Goal: Transaction & Acquisition: Obtain resource

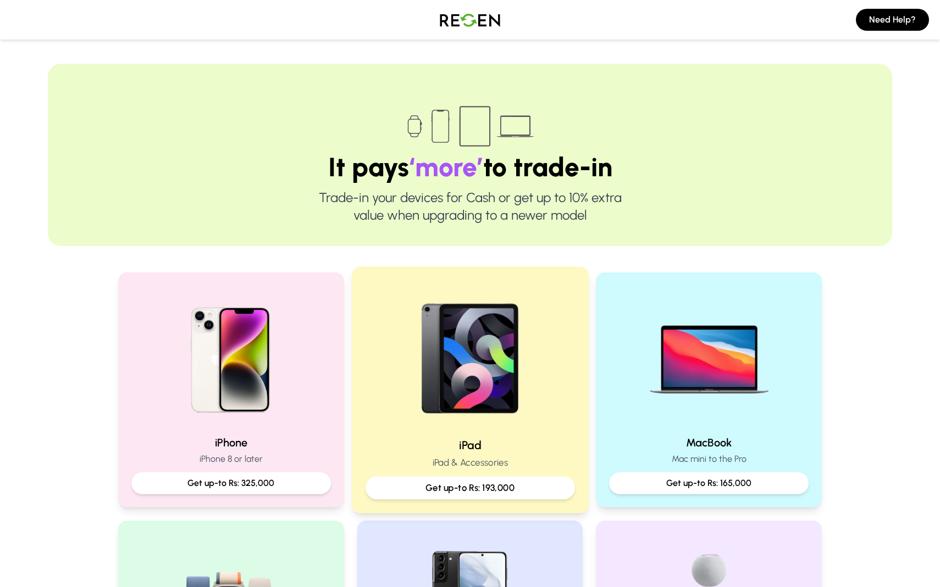
click at [433, 376] on img at bounding box center [470, 355] width 148 height 148
click at [465, 391] on img at bounding box center [470, 355] width 148 height 148
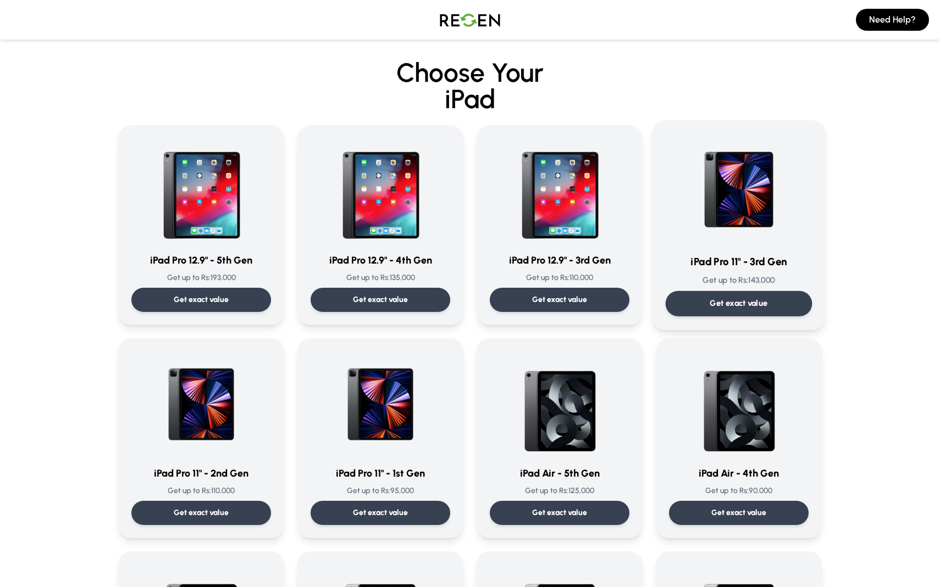
click at [765, 299] on p "Get exact value" at bounding box center [739, 304] width 58 height 12
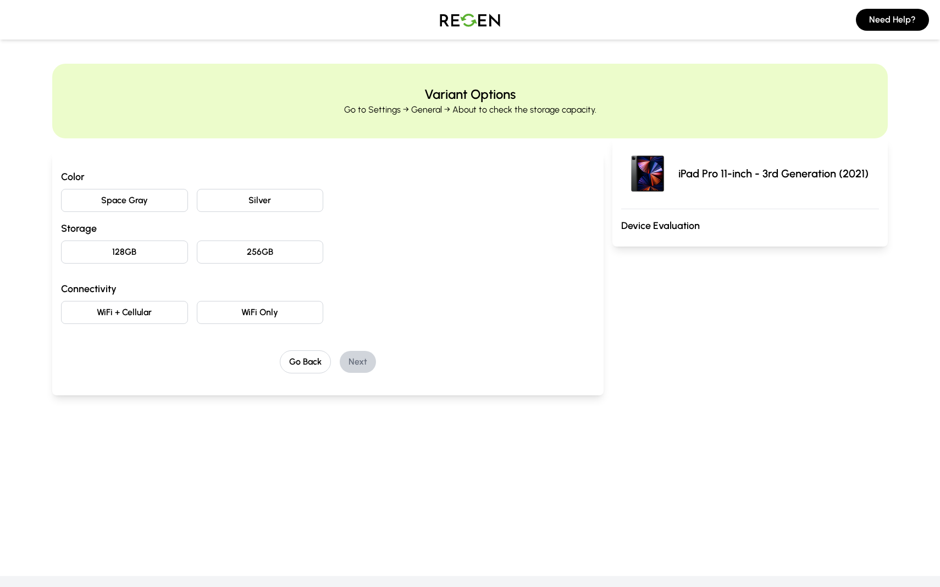
click at [143, 196] on button "Space Gray" at bounding box center [124, 200] width 127 height 23
click at [142, 253] on button "128GB" at bounding box center [124, 252] width 127 height 23
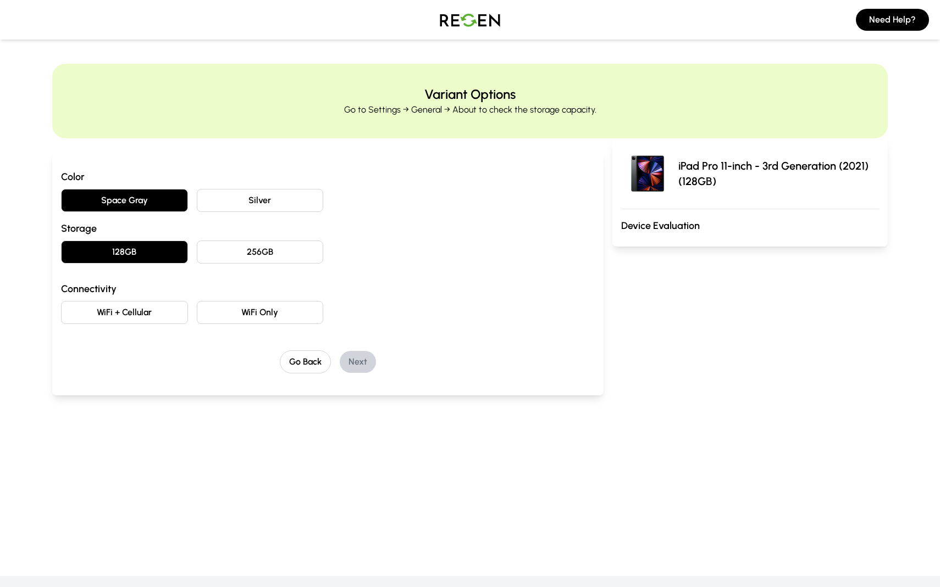
click at [240, 315] on button "WiFi Only" at bounding box center [260, 312] width 127 height 23
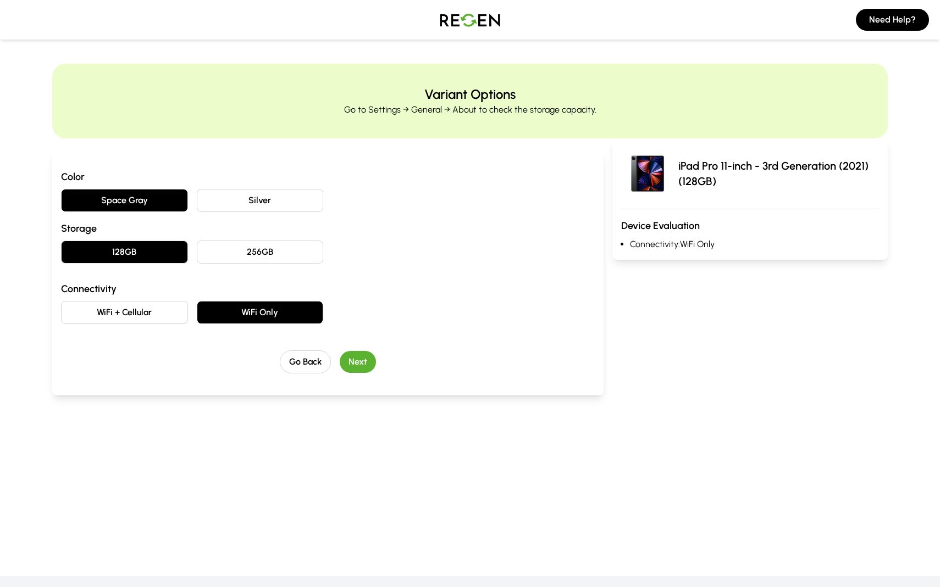
click at [358, 357] on button "Next" at bounding box center [358, 362] width 36 height 22
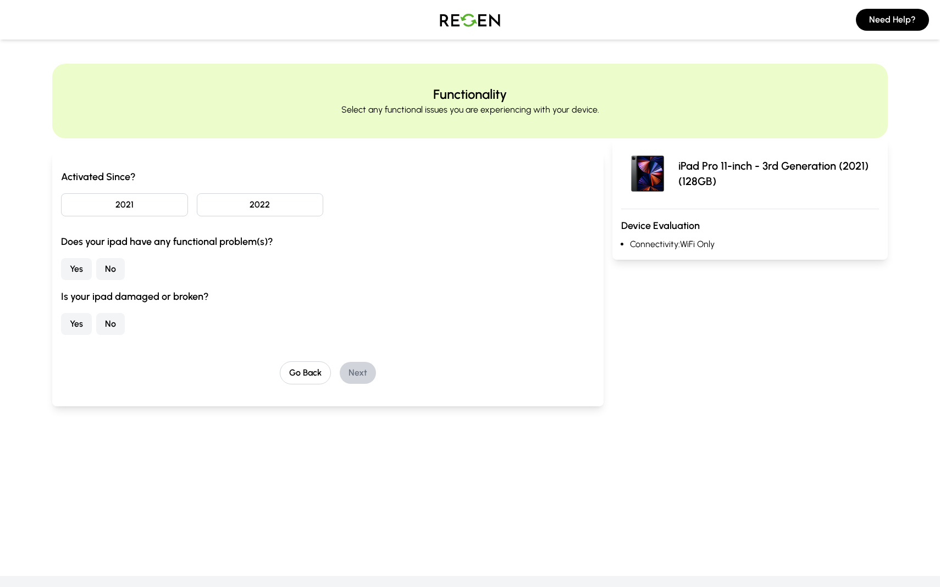
click at [113, 271] on button "No" at bounding box center [110, 269] width 29 height 22
click at [78, 278] on button "Yes" at bounding box center [76, 269] width 31 height 22
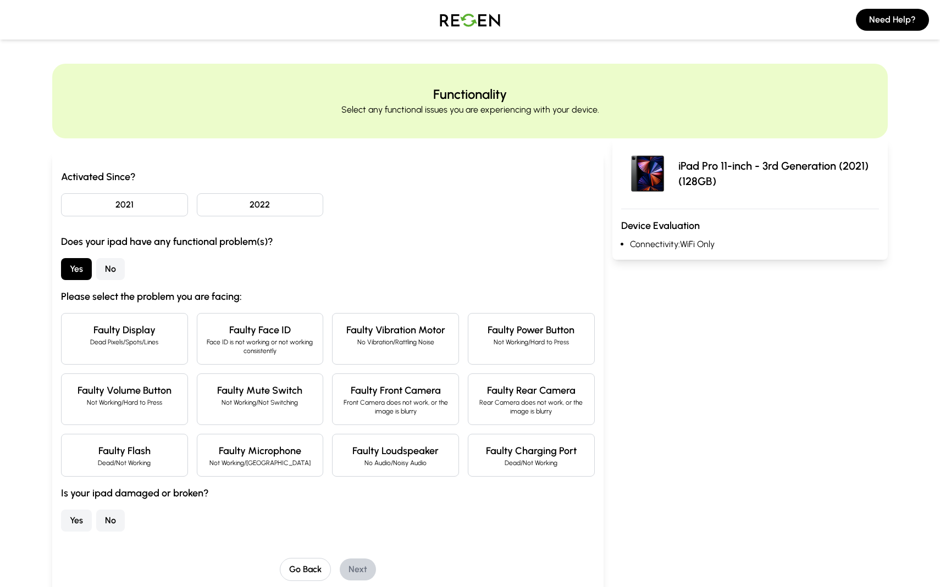
click at [267, 345] on p "Face ID is not working or not working consistently" at bounding box center [260, 347] width 108 height 18
click at [164, 202] on button "2021" at bounding box center [124, 204] width 127 height 23
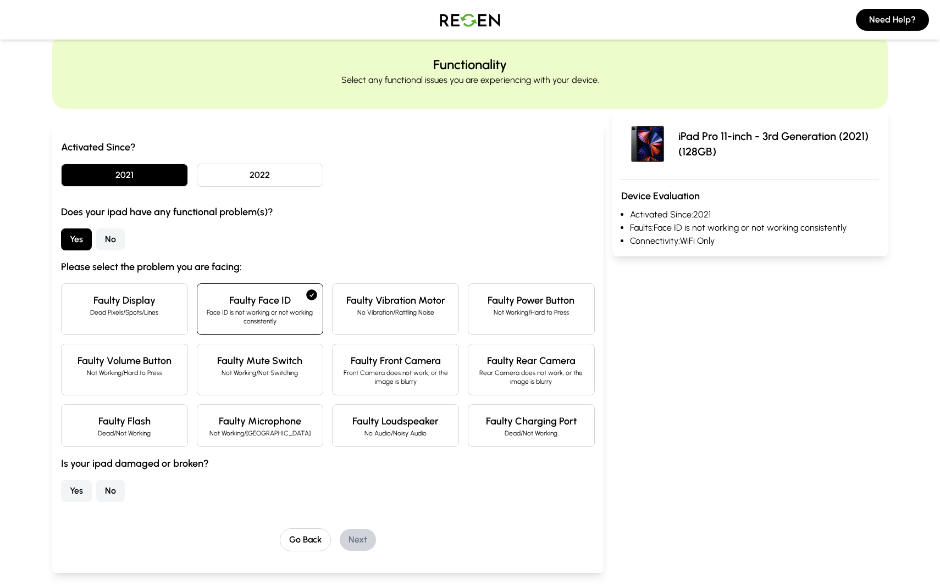
scroll to position [32, 0]
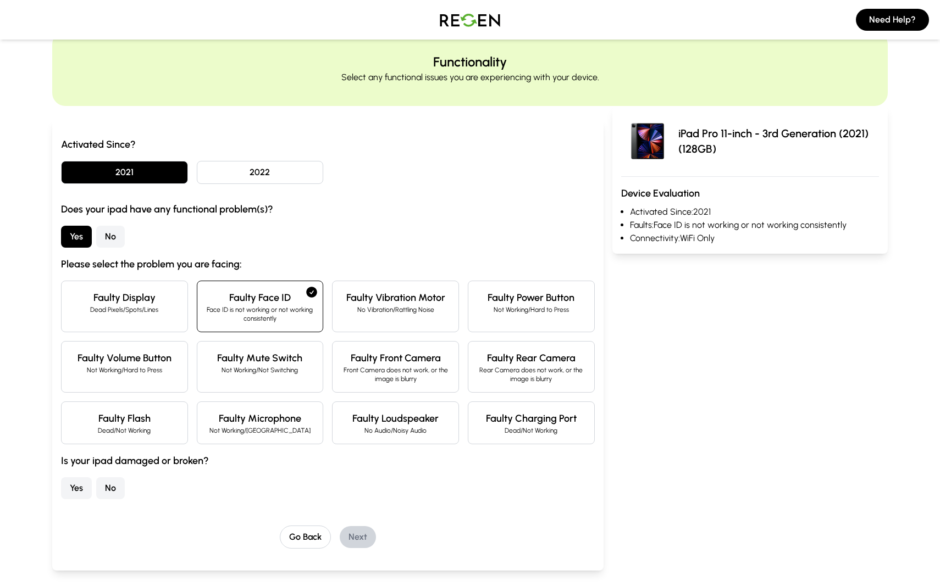
click at [118, 480] on button "No" at bounding box center [110, 489] width 29 height 22
click at [84, 489] on button "Yes" at bounding box center [76, 489] width 31 height 22
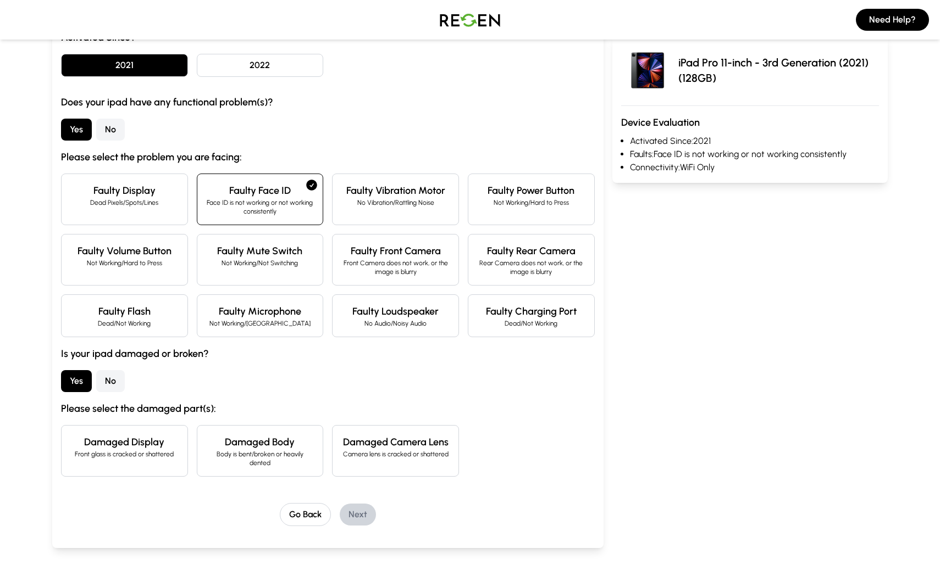
scroll to position [141, 0]
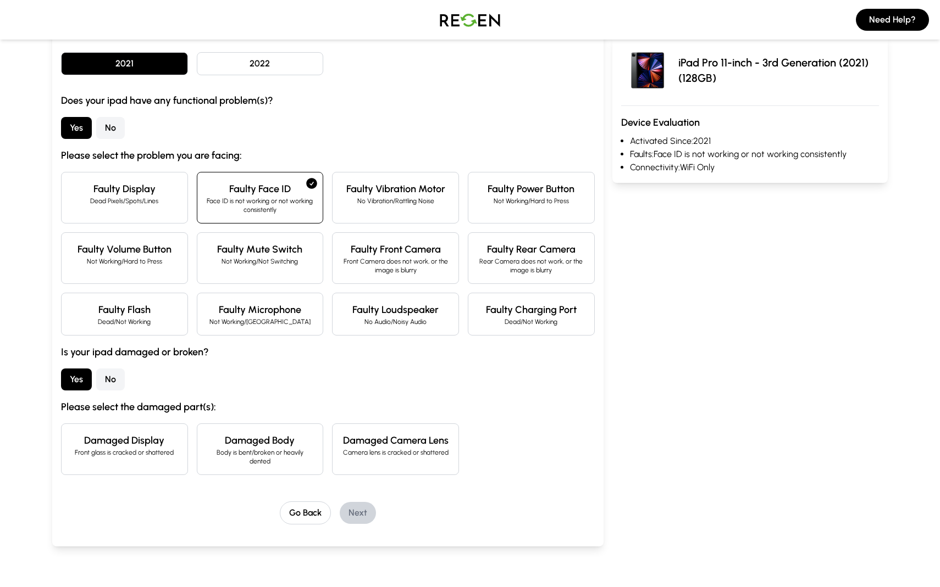
click at [108, 374] on button "No" at bounding box center [110, 380] width 29 height 22
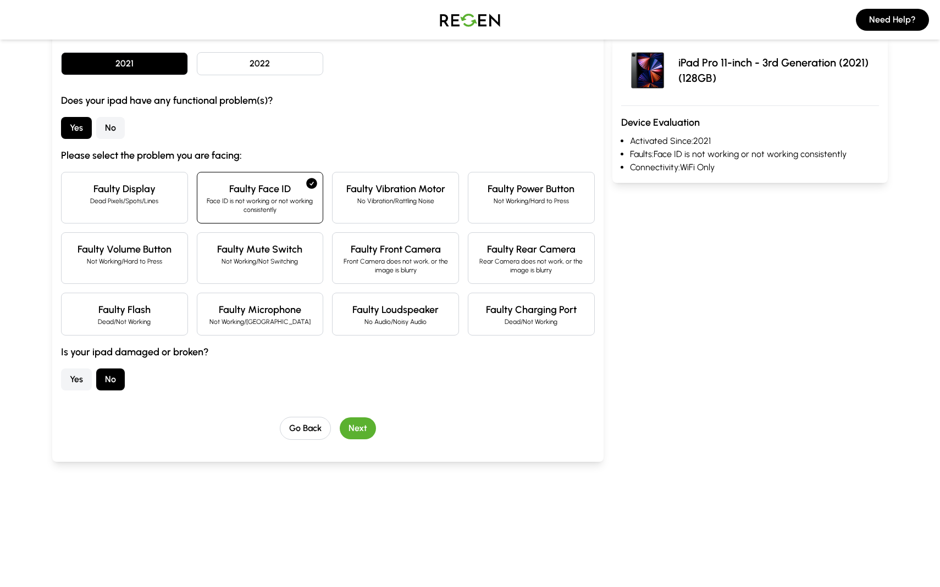
click at [361, 429] on button "Next" at bounding box center [358, 429] width 36 height 22
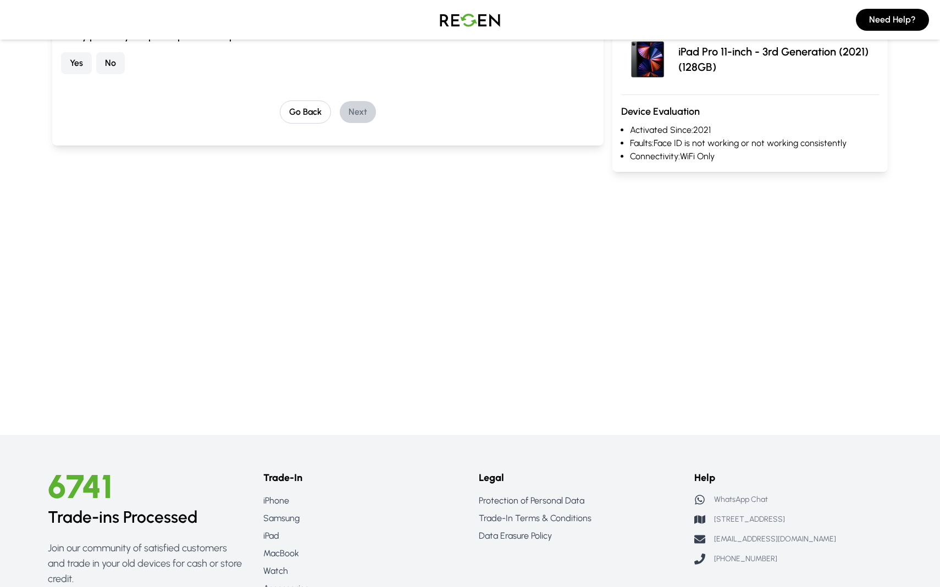
scroll to position [0, 0]
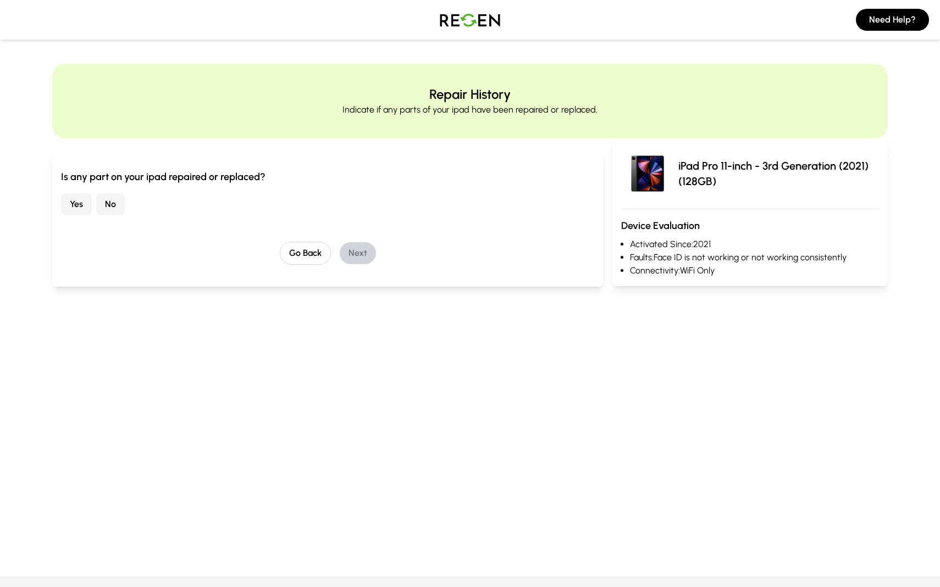
click at [112, 209] on button "No" at bounding box center [110, 204] width 29 height 22
click at [365, 252] on button "Next" at bounding box center [358, 253] width 36 height 22
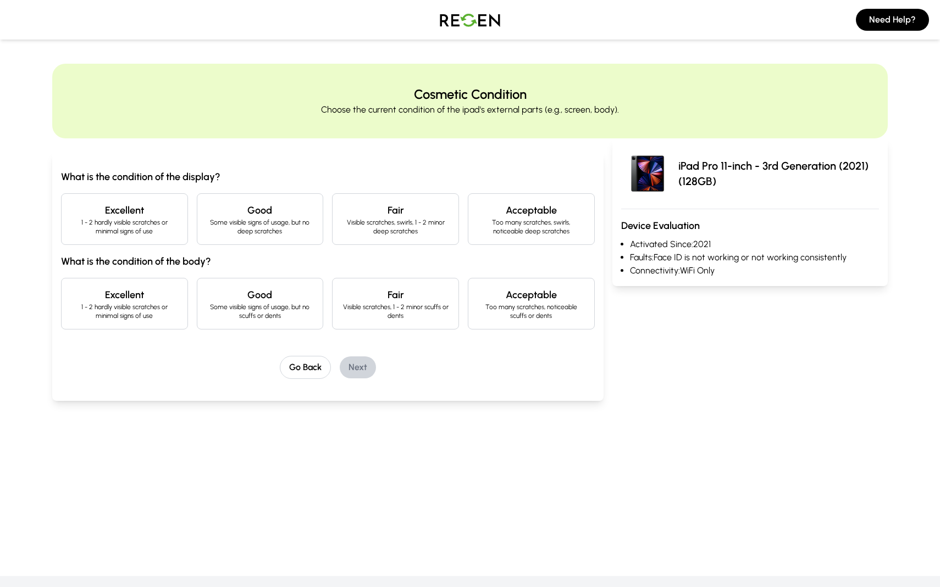
click at [141, 226] on p "1 - 2 hardly visible scratches or minimal signs of use" at bounding box center [124, 227] width 108 height 18
click at [172, 308] on p "1 - 2 hardly visible scratches or minimal signs of use" at bounding box center [124, 312] width 108 height 18
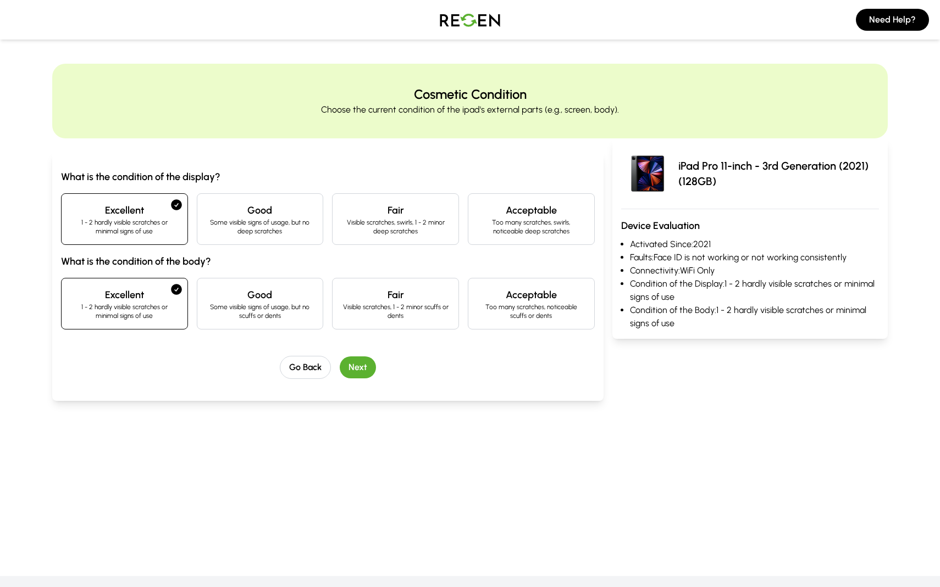
click at [257, 310] on p "Some visible signs of usage, but no scuffs or dents" at bounding box center [260, 312] width 108 height 18
click at [353, 366] on button "Next" at bounding box center [358, 368] width 36 height 22
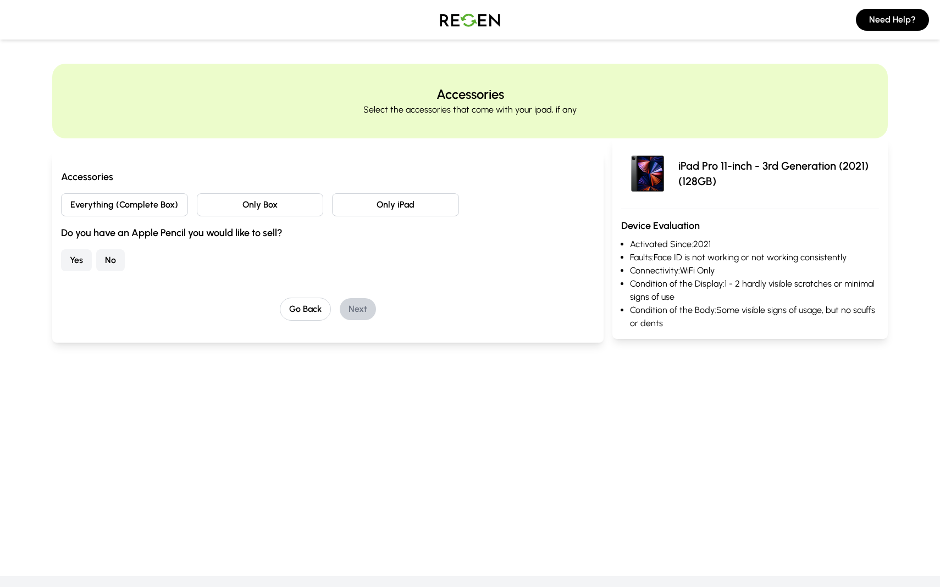
click at [208, 199] on button "Only Box" at bounding box center [260, 204] width 127 height 23
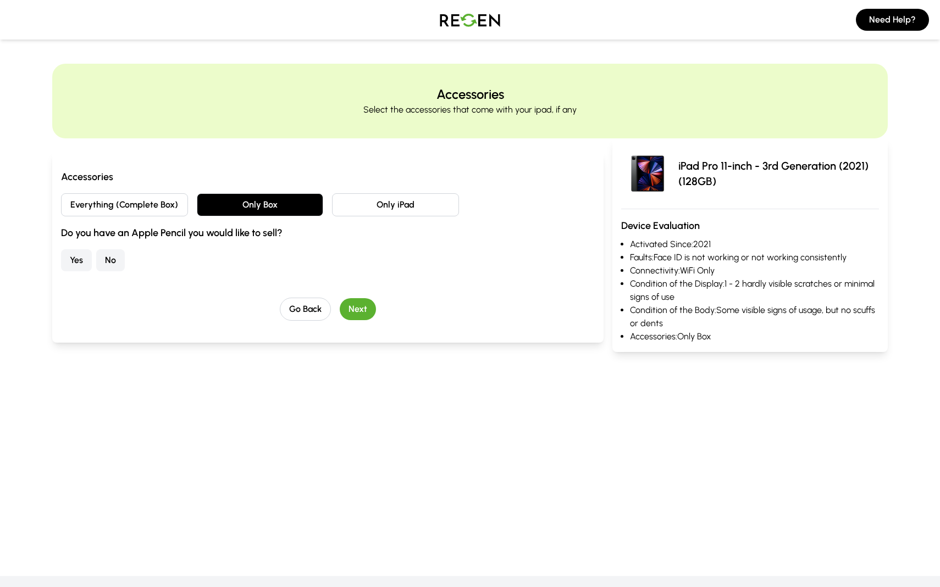
click at [86, 258] on button "Yes" at bounding box center [76, 260] width 31 height 22
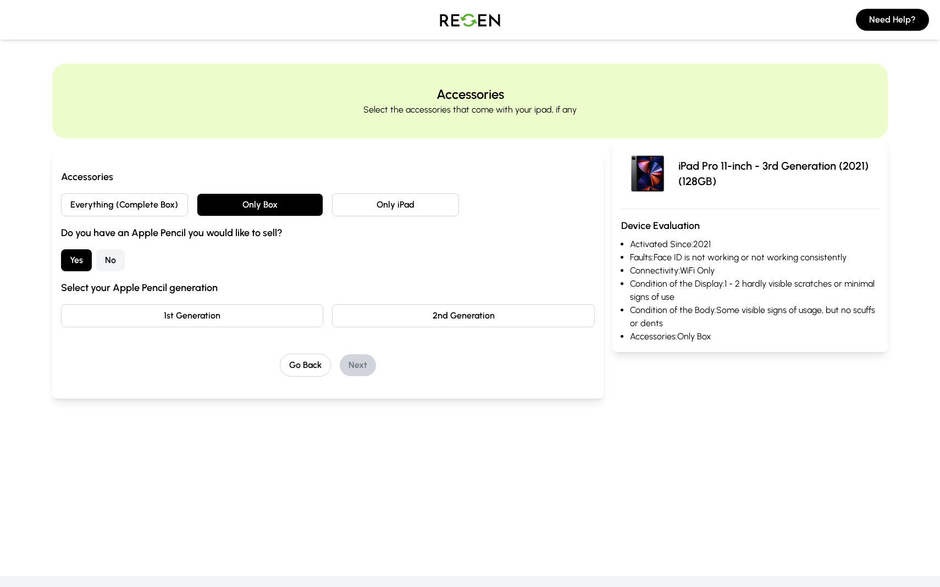
click at [380, 313] on button "2nd Generation" at bounding box center [463, 315] width 262 height 23
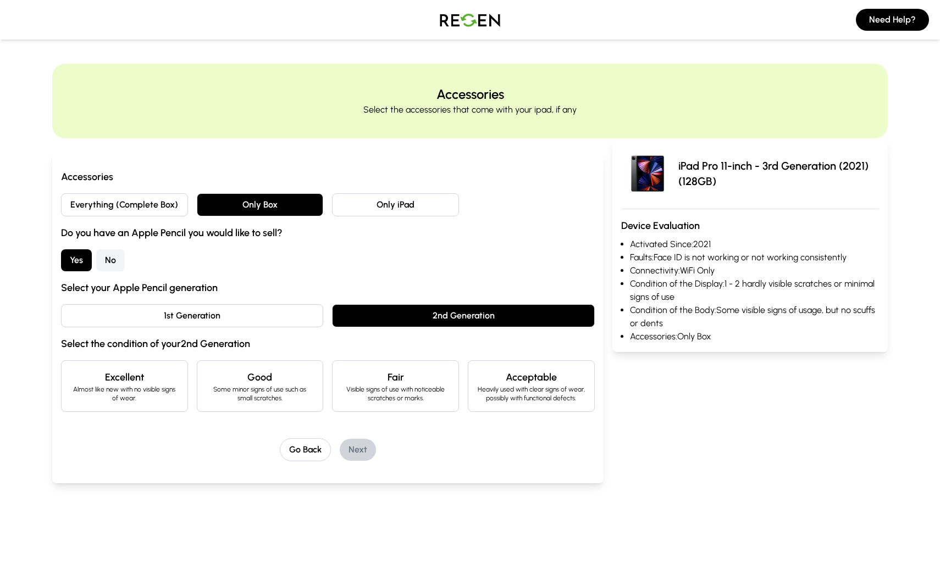
click at [169, 385] on p "Almost like new with no visible signs of wear." at bounding box center [124, 394] width 108 height 18
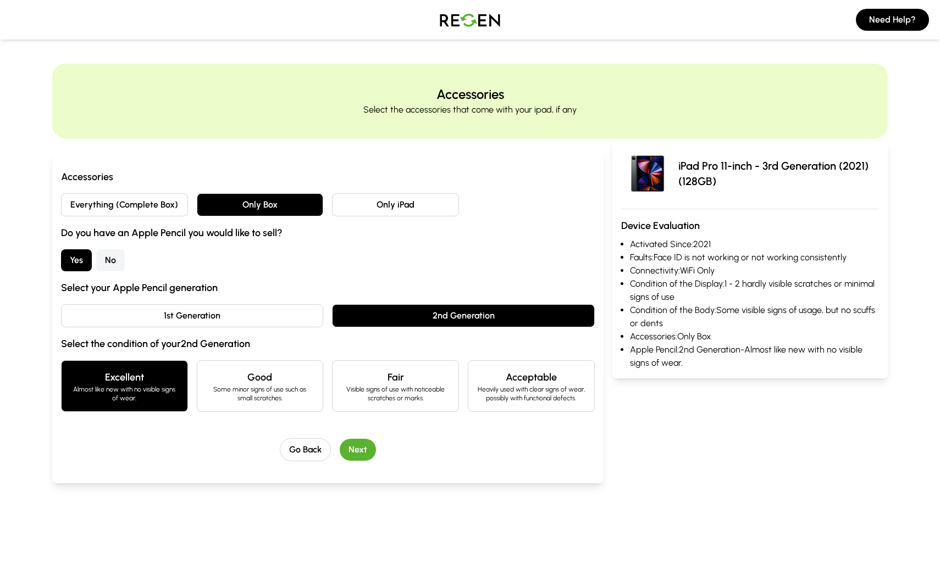
click at [368, 449] on button "Next" at bounding box center [358, 450] width 36 height 22
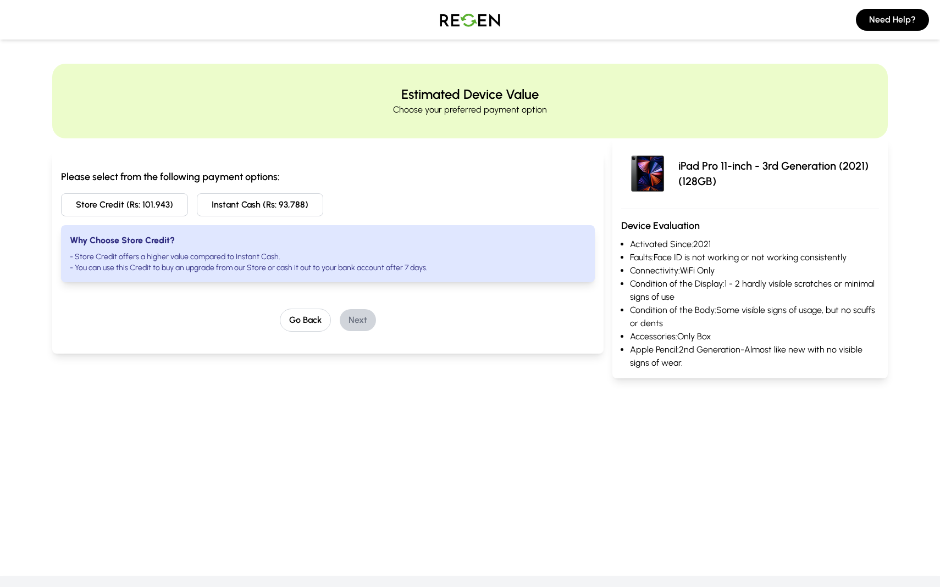
click at [293, 209] on button "Instant Cash (Rs: 93,788)" at bounding box center [260, 204] width 127 height 23
click at [356, 315] on button "Next" at bounding box center [358, 320] width 36 height 22
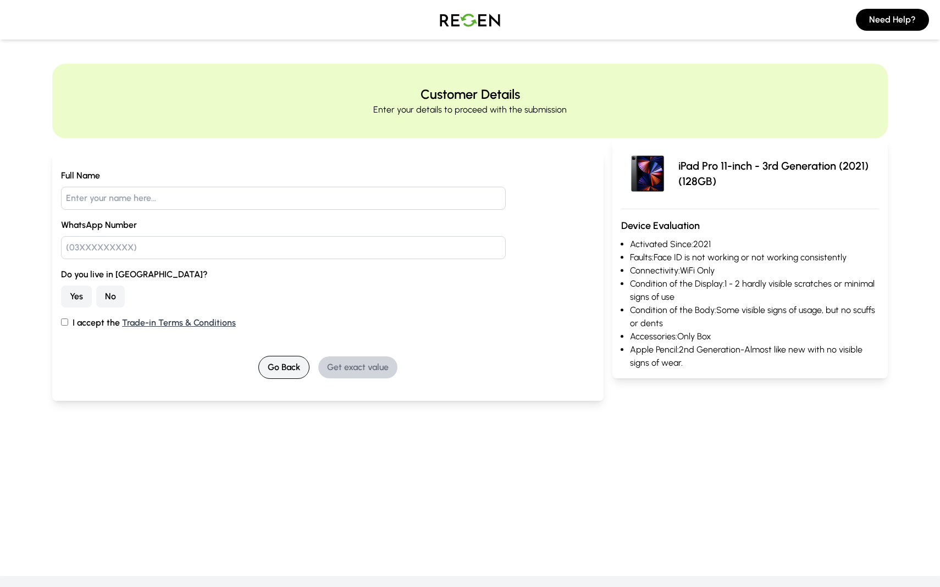
click at [288, 358] on button "Go Back" at bounding box center [283, 367] width 51 height 23
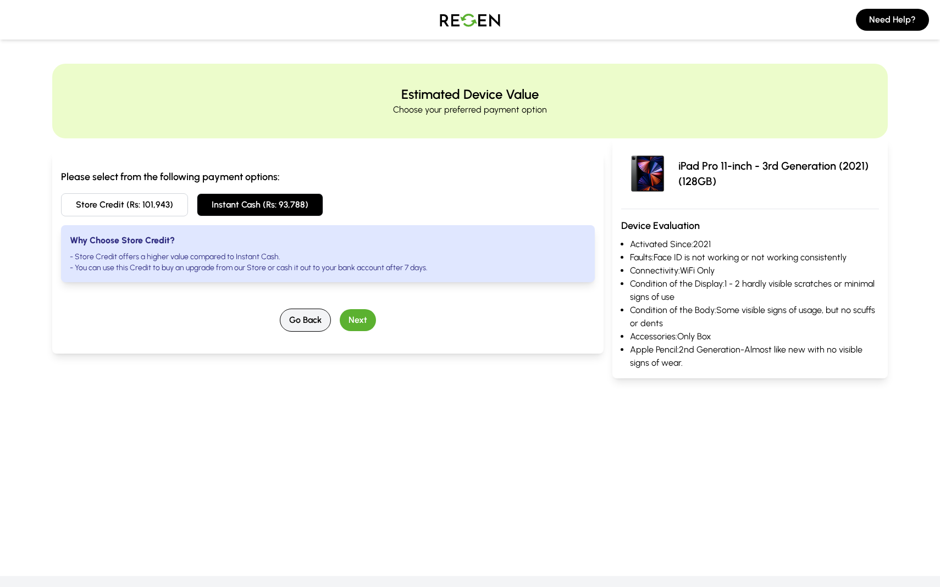
click at [302, 328] on button "Go Back" at bounding box center [305, 320] width 51 height 23
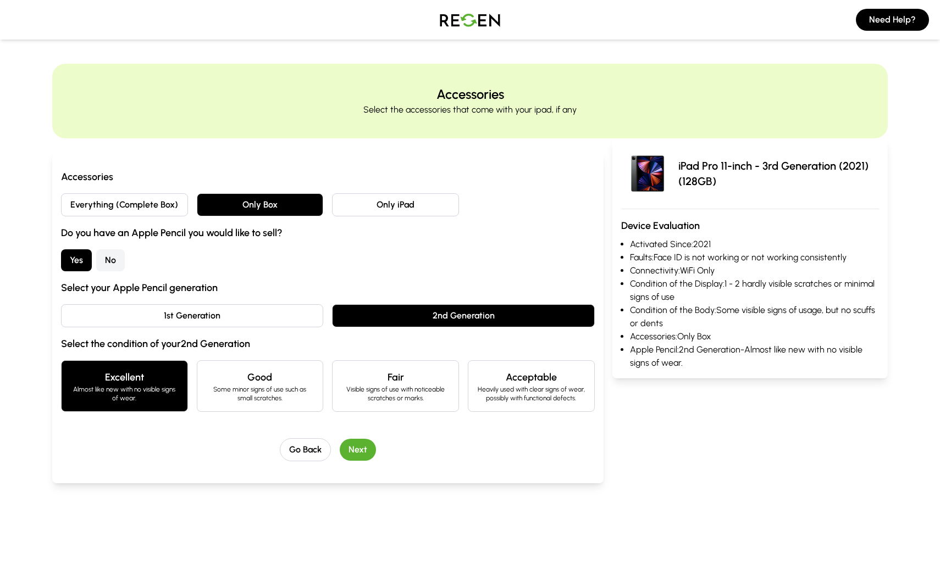
click at [152, 210] on button "Everything (Complete Box)" at bounding box center [124, 204] width 127 height 23
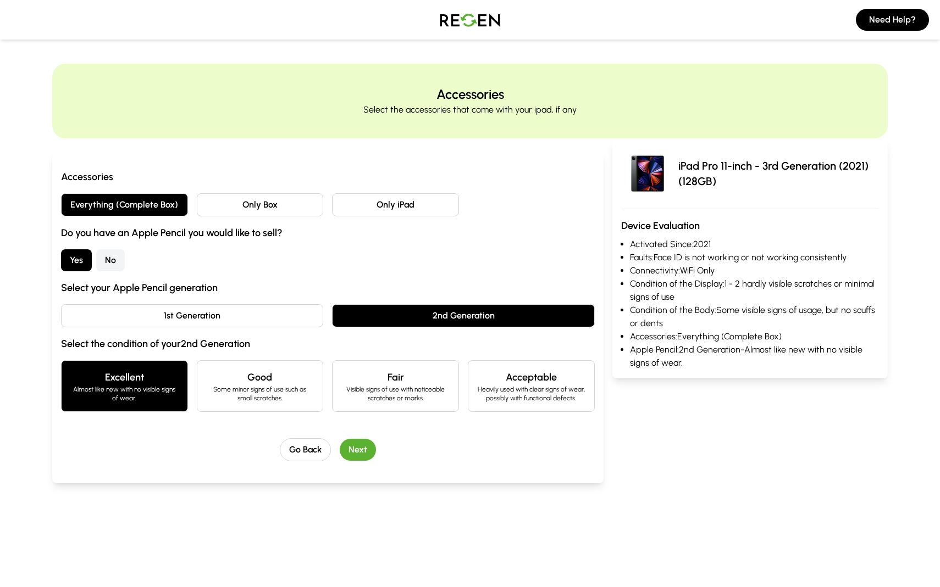
click at [193, 198] on div "Everything (Complete Box) Only Box Only iPad" at bounding box center [328, 204] width 534 height 23
click at [220, 199] on button "Only Box" at bounding box center [260, 204] width 127 height 23
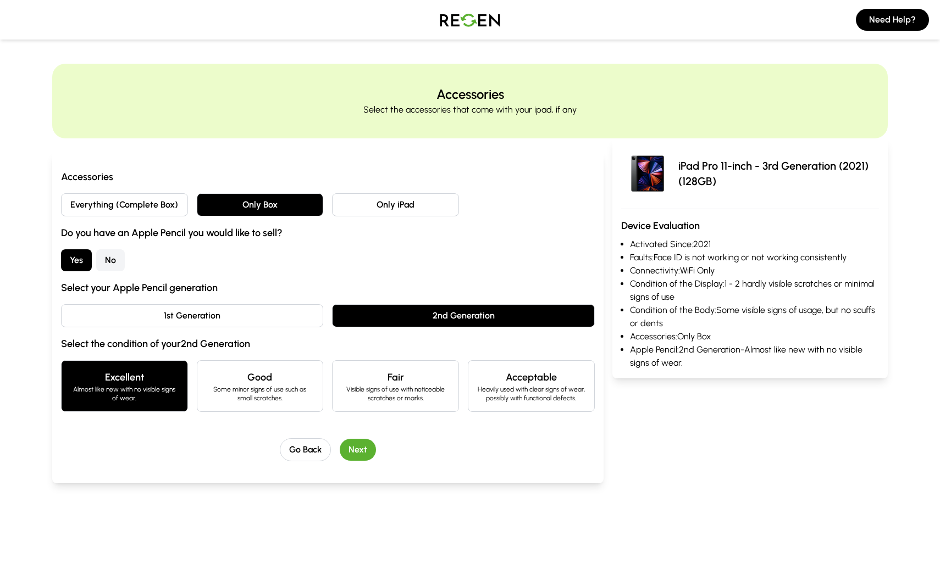
click at [146, 203] on button "Everything (Complete Box)" at bounding box center [124, 204] width 127 height 23
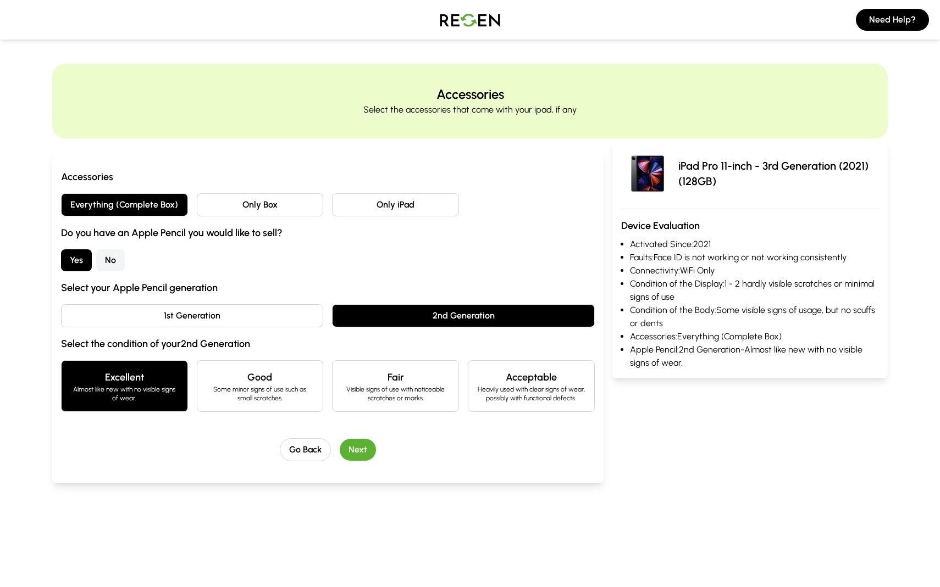
click at [107, 263] on button "No" at bounding box center [110, 260] width 29 height 22
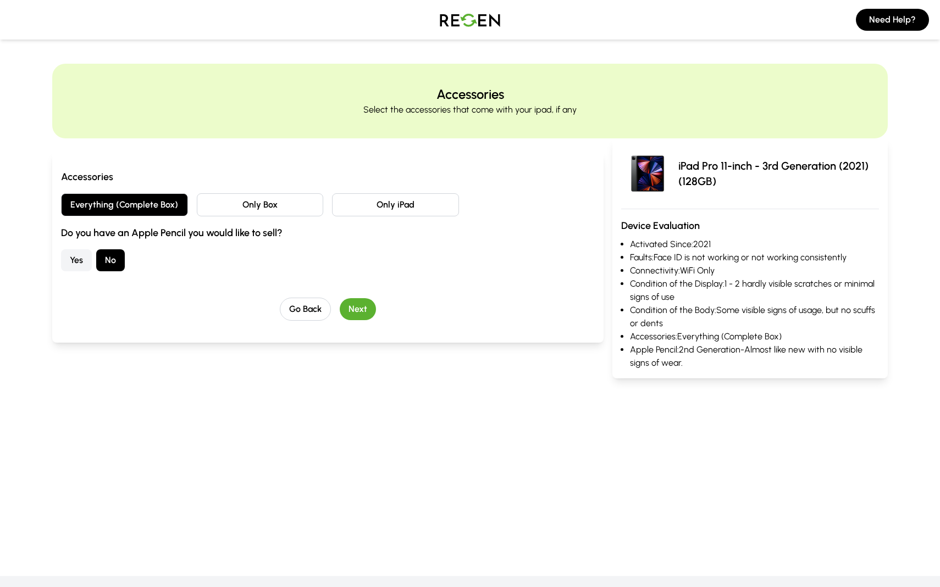
click at [365, 305] on button "Next" at bounding box center [358, 309] width 36 height 22
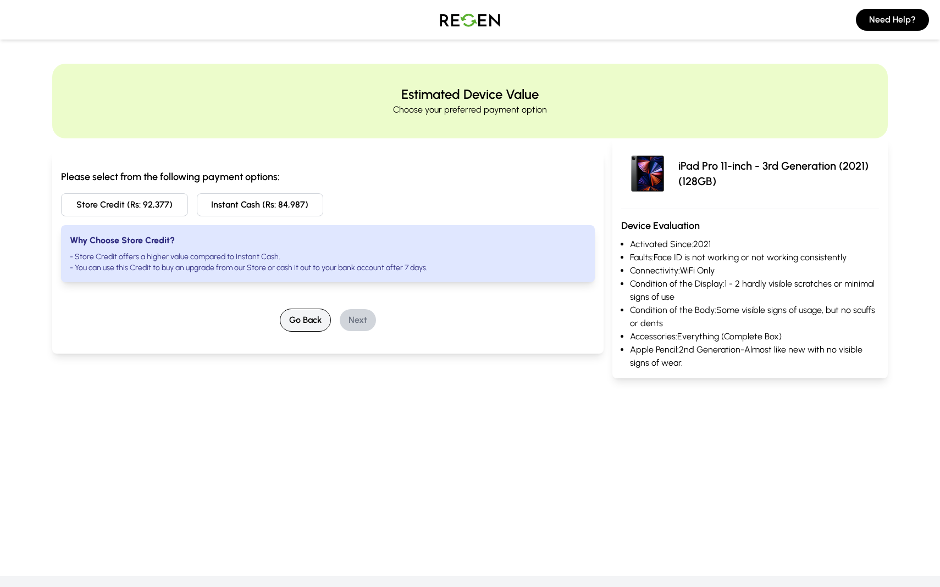
click at [308, 317] on button "Go Back" at bounding box center [305, 320] width 51 height 23
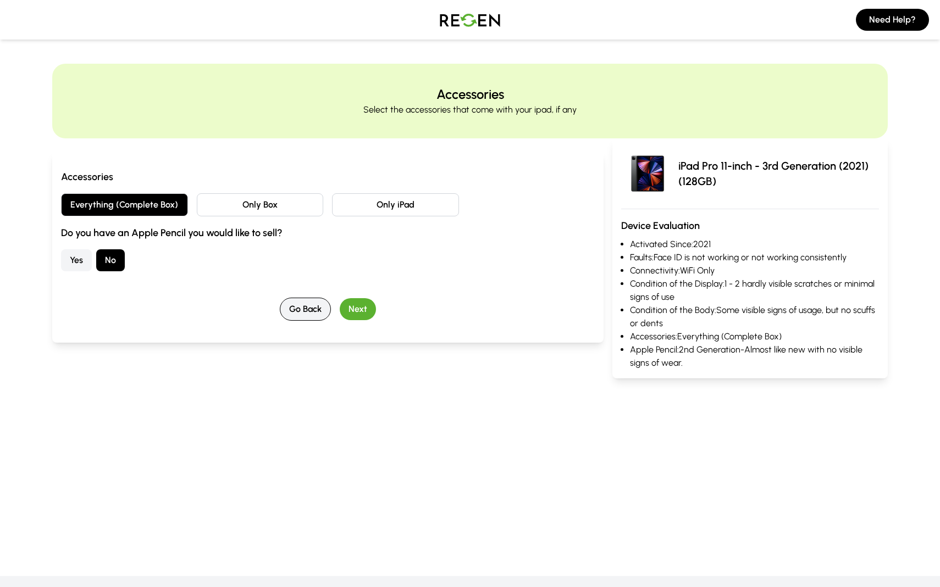
click at [312, 309] on button "Go Back" at bounding box center [305, 309] width 51 height 23
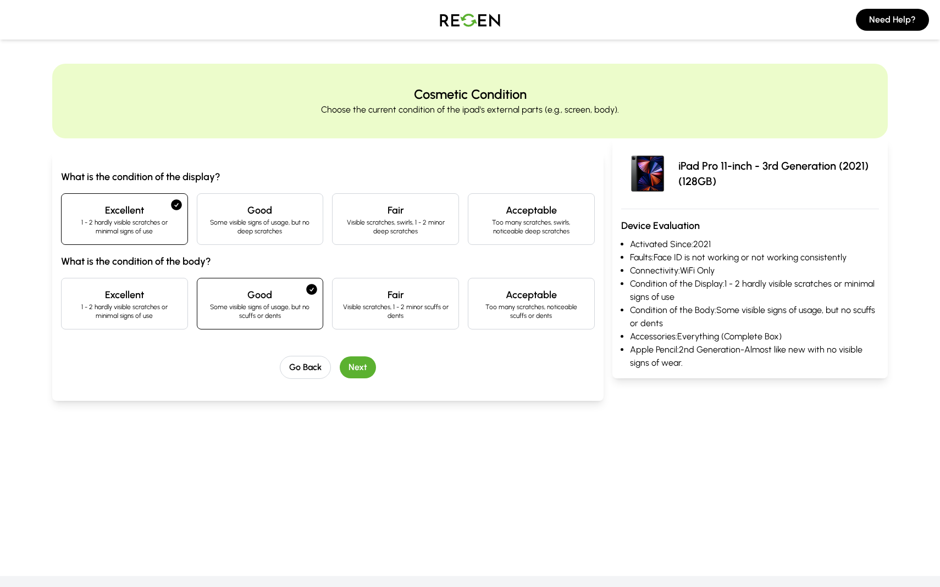
click at [156, 293] on h4 "Excellent" at bounding box center [124, 294] width 108 height 15
click at [366, 365] on button "Next" at bounding box center [358, 368] width 36 height 22
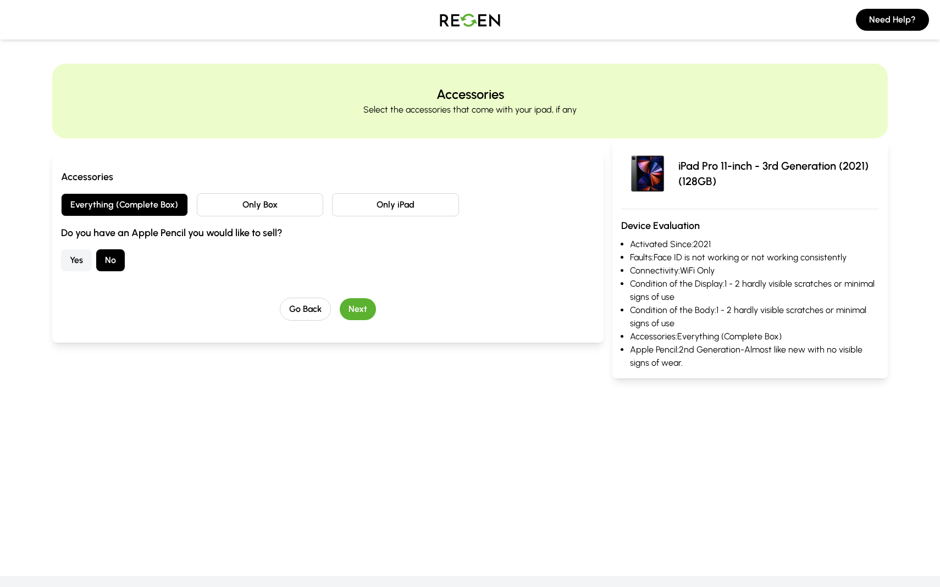
click at [283, 206] on button "Only Box" at bounding box center [260, 204] width 127 height 23
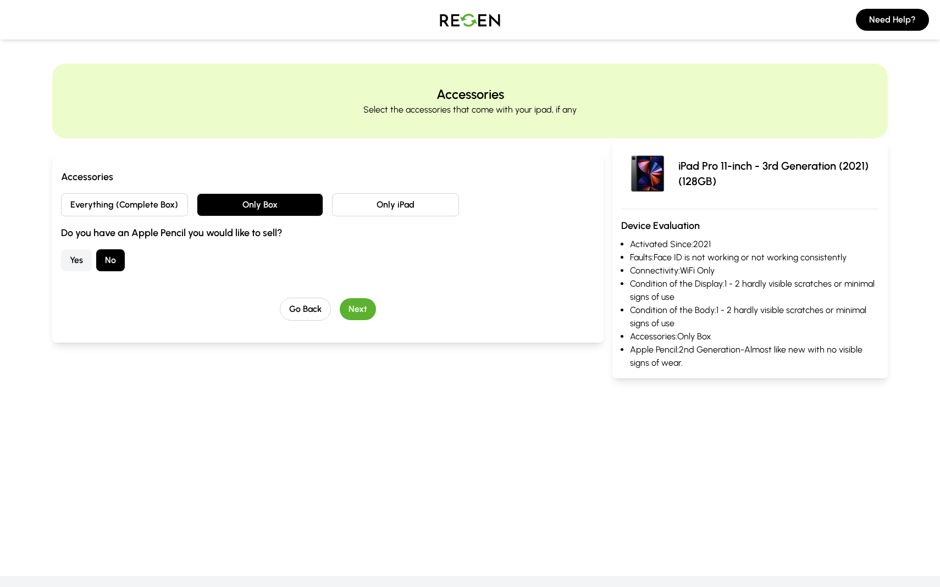
click at [137, 199] on button "Everything (Complete Box)" at bounding box center [124, 204] width 127 height 23
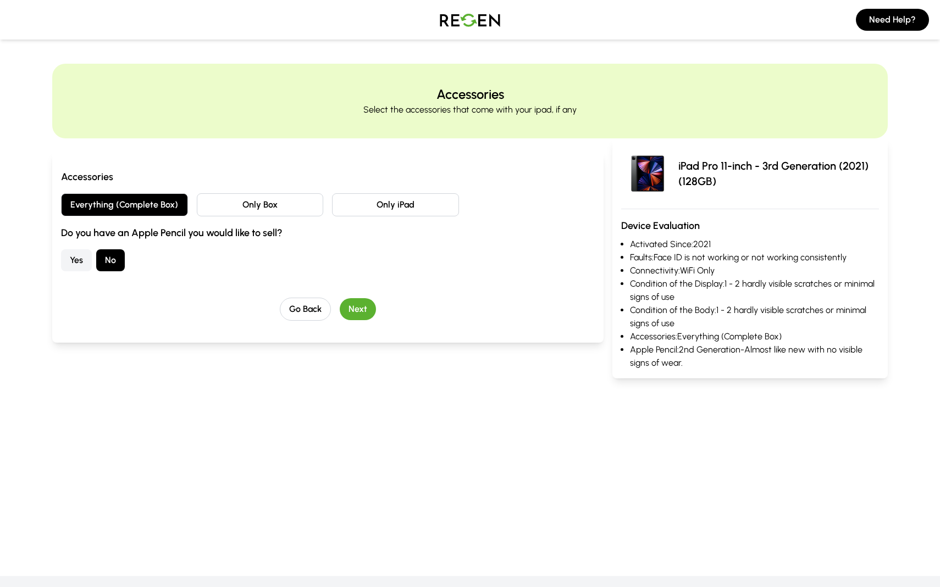
click at [363, 310] on button "Next" at bounding box center [358, 309] width 36 height 22
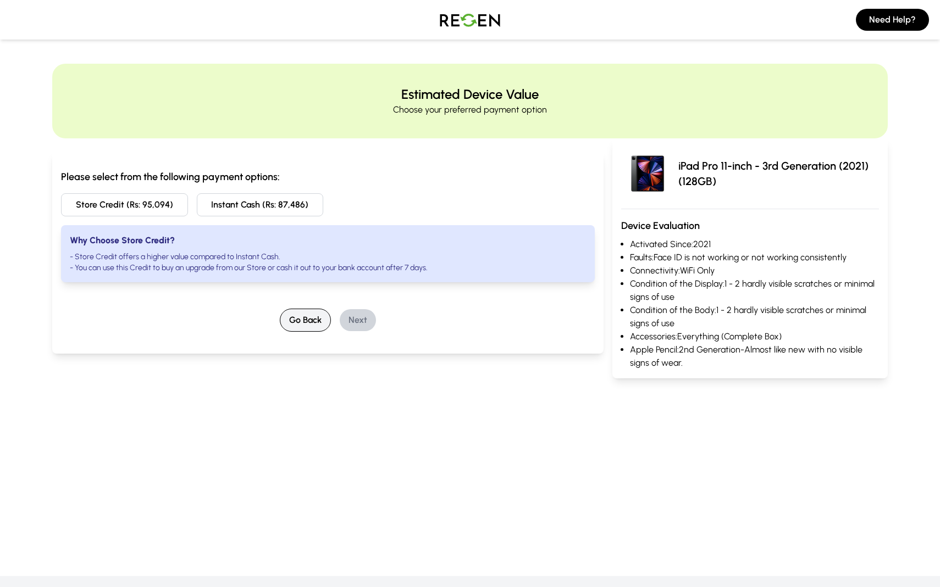
click at [318, 319] on button "Go Back" at bounding box center [305, 320] width 51 height 23
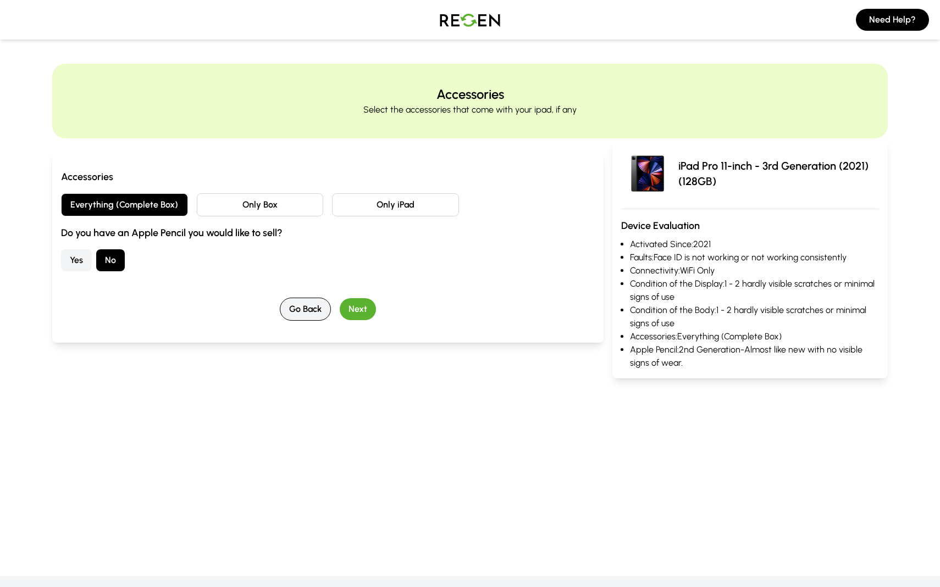
click at [308, 314] on button "Go Back" at bounding box center [305, 309] width 51 height 23
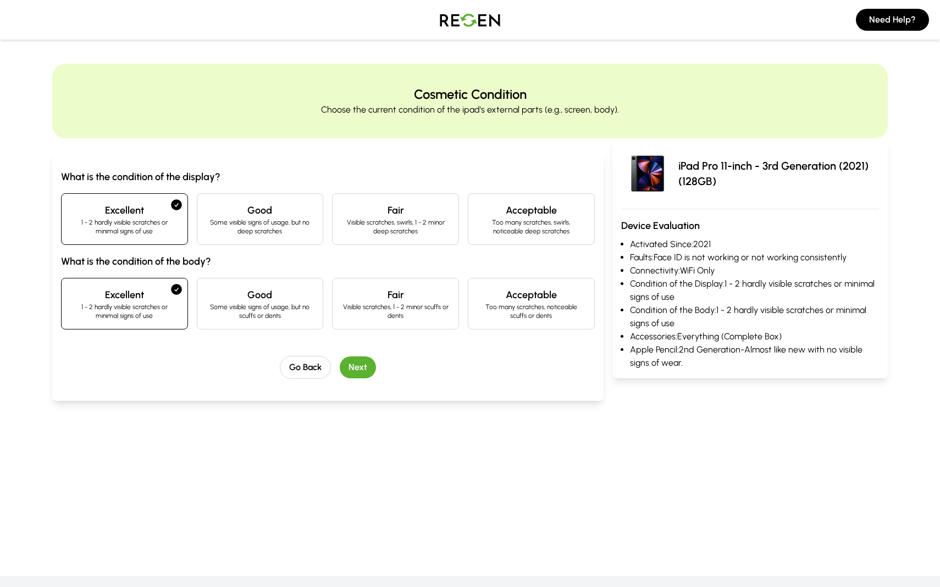
click at [366, 362] on button "Next" at bounding box center [358, 368] width 36 height 22
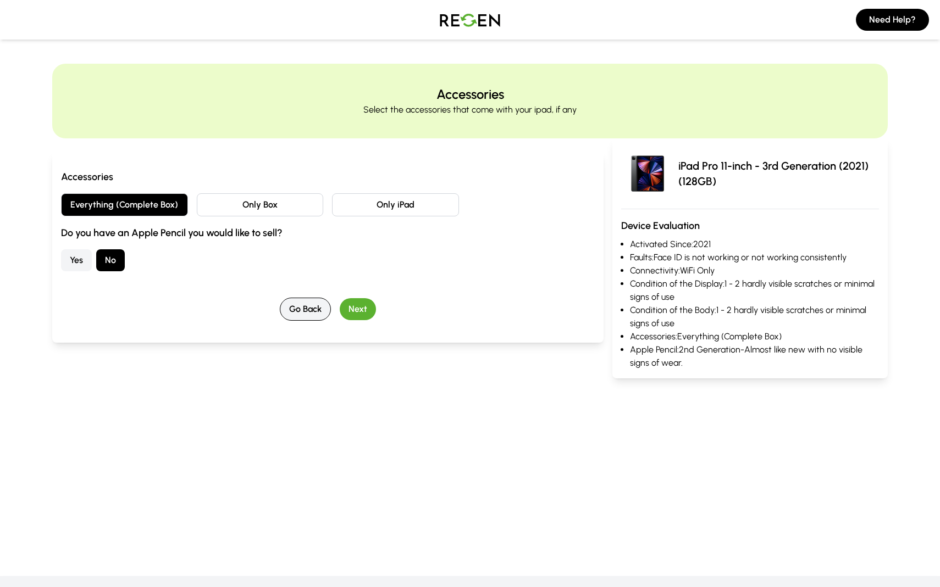
click at [287, 310] on button "Go Back" at bounding box center [305, 309] width 51 height 23
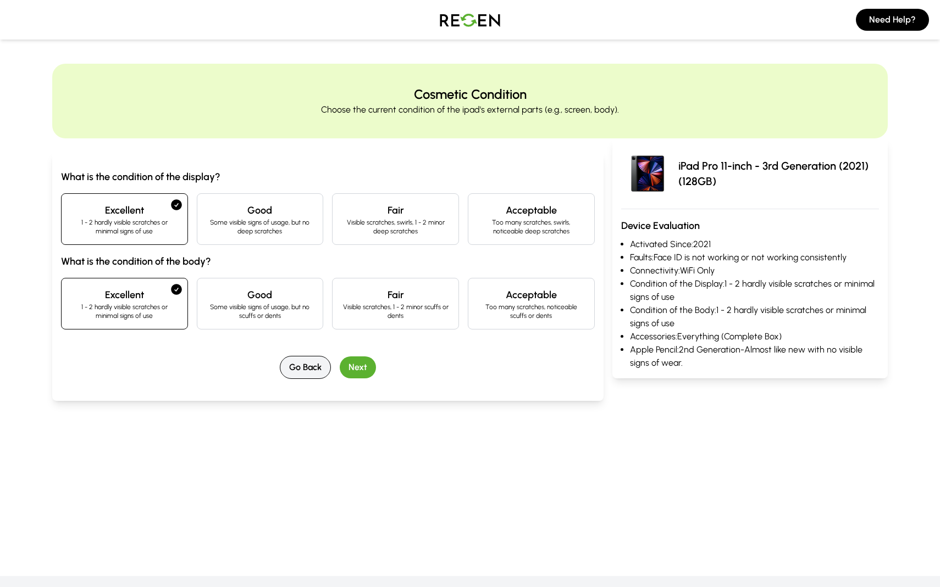
click at [294, 358] on button "Go Back" at bounding box center [305, 367] width 51 height 23
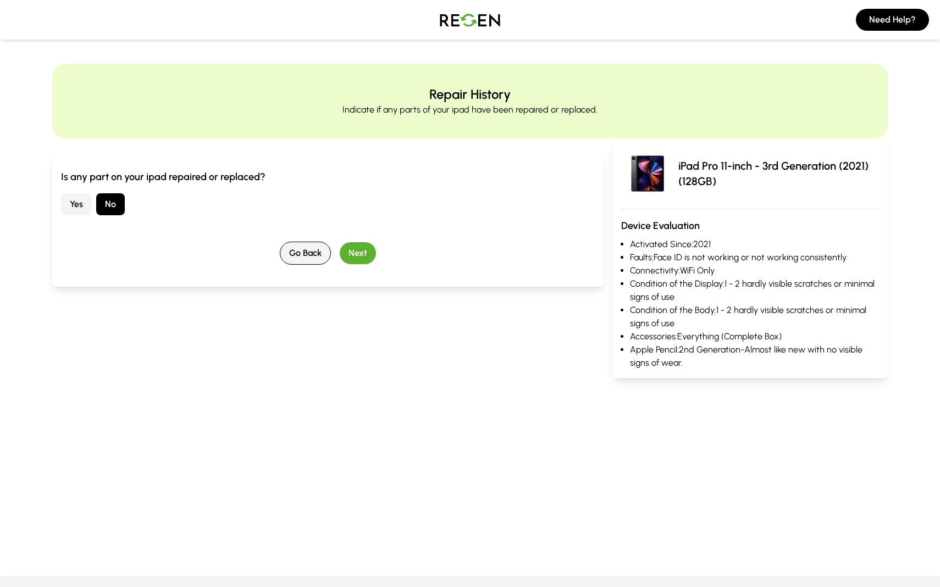
click at [301, 256] on button "Go Back" at bounding box center [305, 253] width 51 height 23
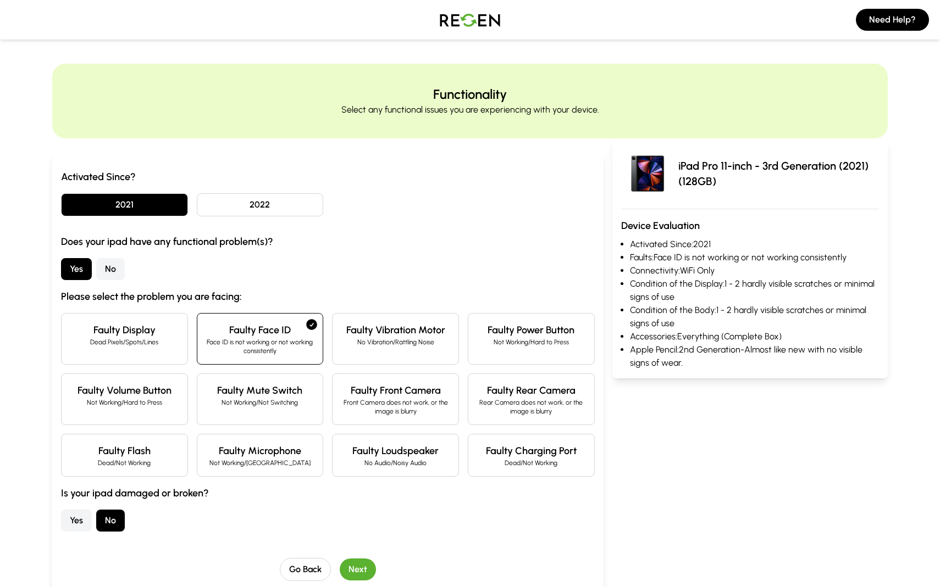
click at [358, 560] on button "Next" at bounding box center [358, 570] width 36 height 22
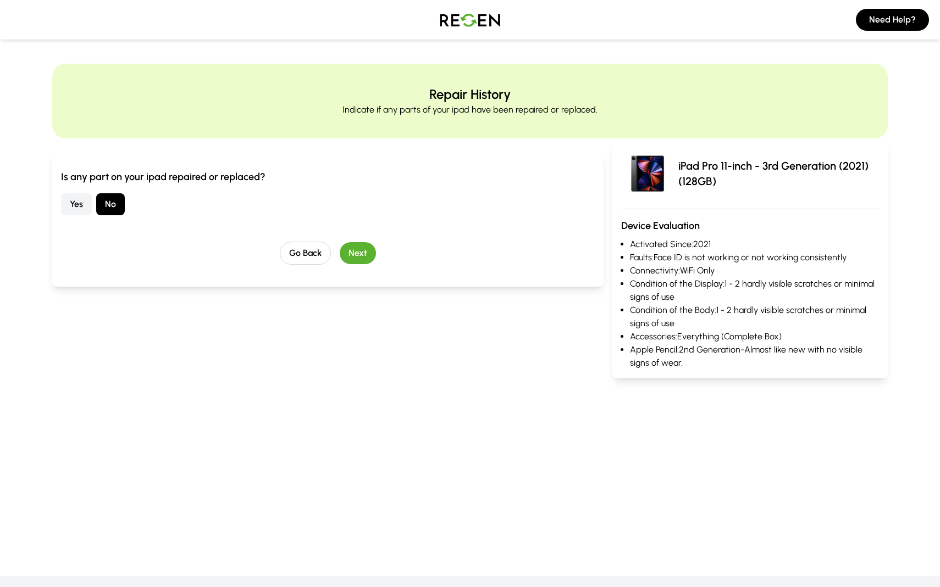
click at [349, 255] on button "Next" at bounding box center [358, 253] width 36 height 22
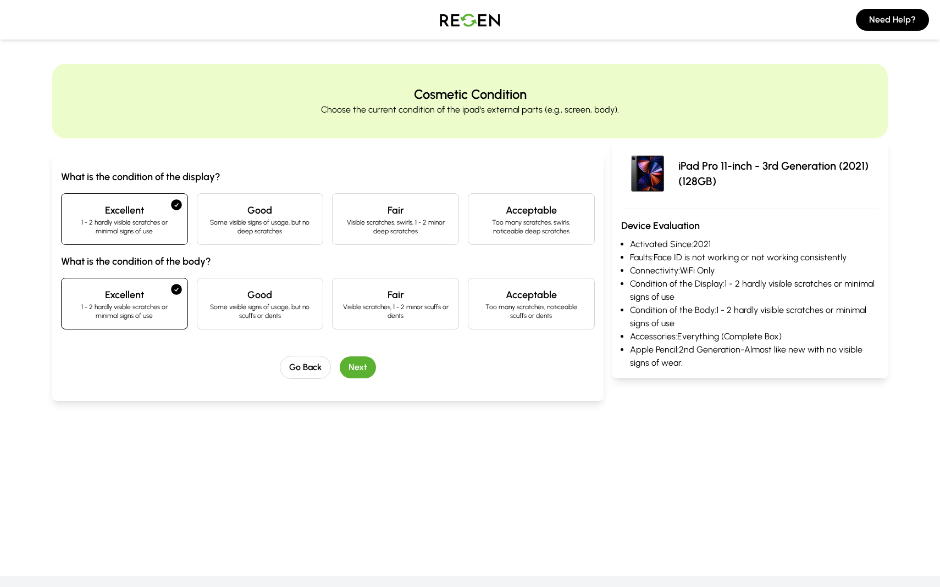
click at [352, 368] on button "Next" at bounding box center [358, 368] width 36 height 22
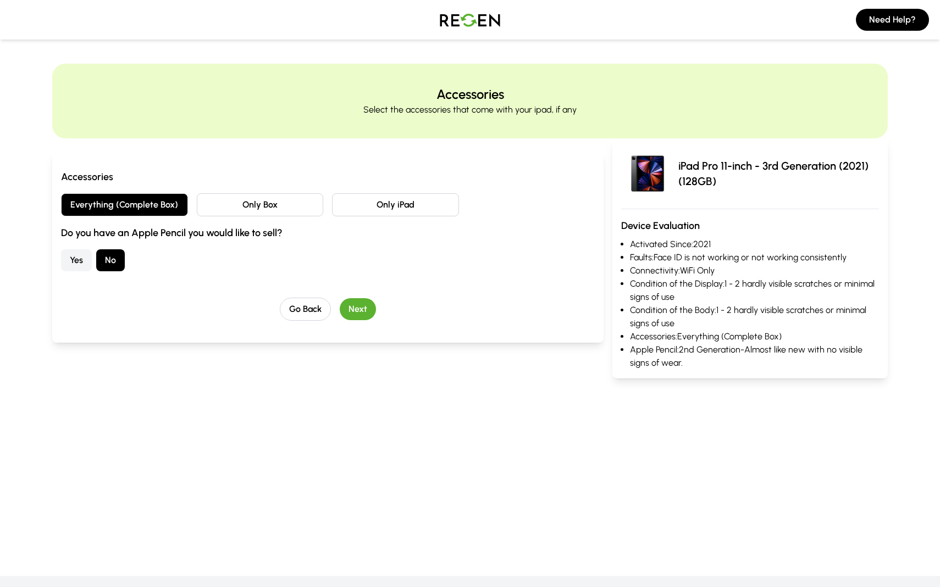
click at [400, 204] on button "Only iPad" at bounding box center [395, 204] width 127 height 23
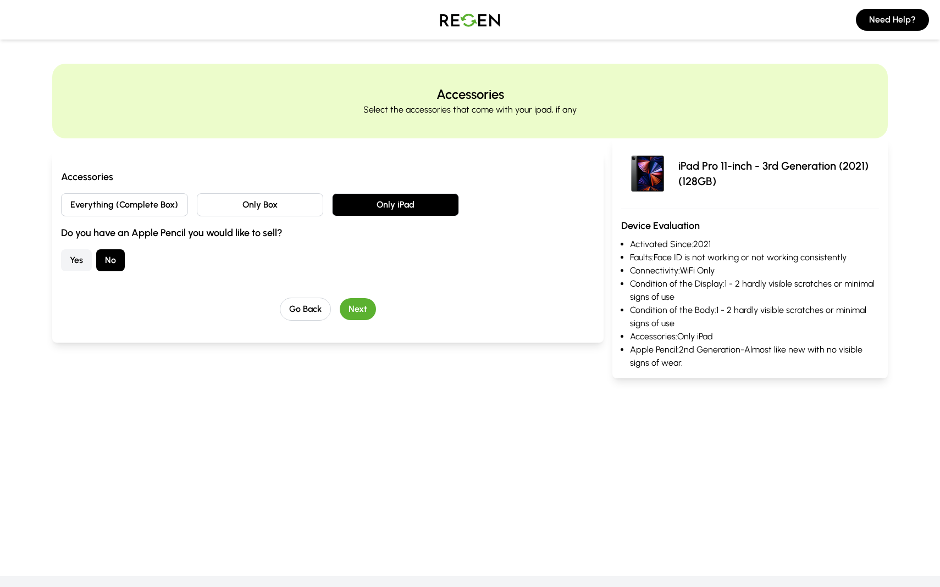
click at [369, 302] on button "Next" at bounding box center [358, 309] width 36 height 22
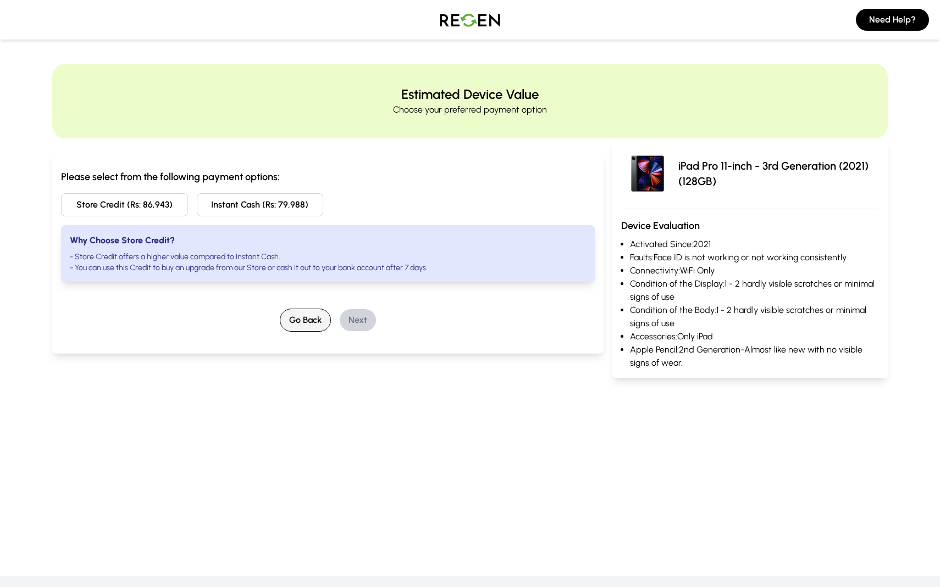
click at [311, 323] on button "Go Back" at bounding box center [305, 320] width 51 height 23
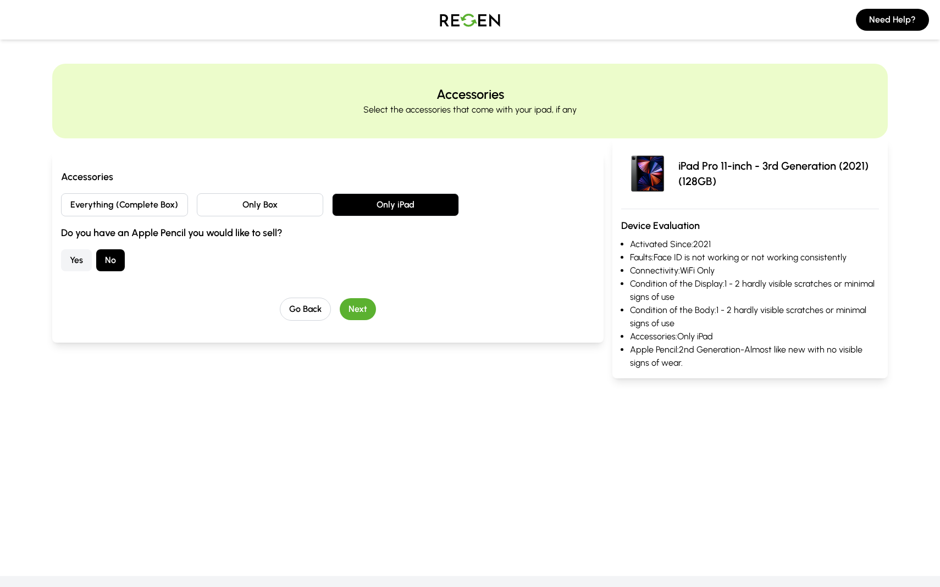
click at [162, 210] on button "Everything (Complete Box)" at bounding box center [124, 204] width 127 height 23
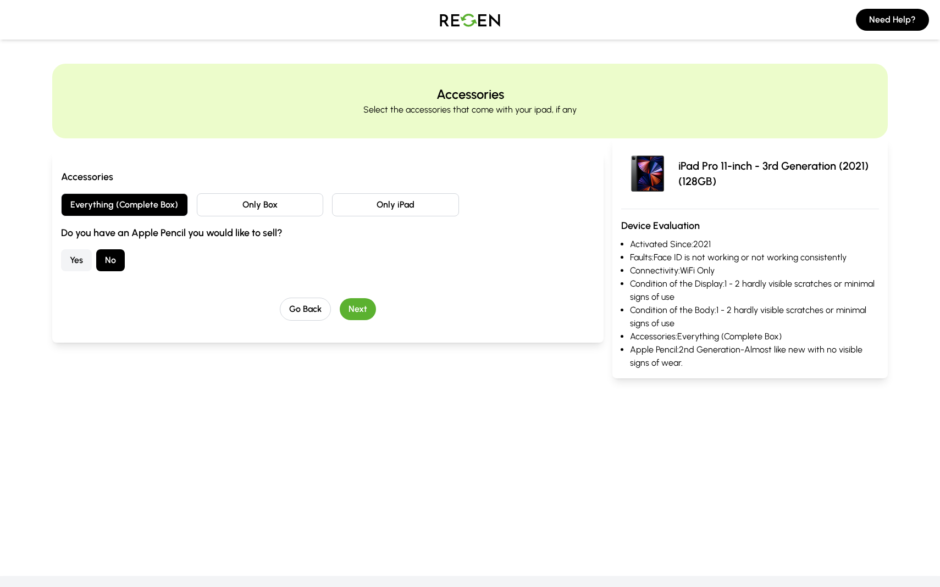
click at [370, 309] on button "Next" at bounding box center [358, 309] width 36 height 22
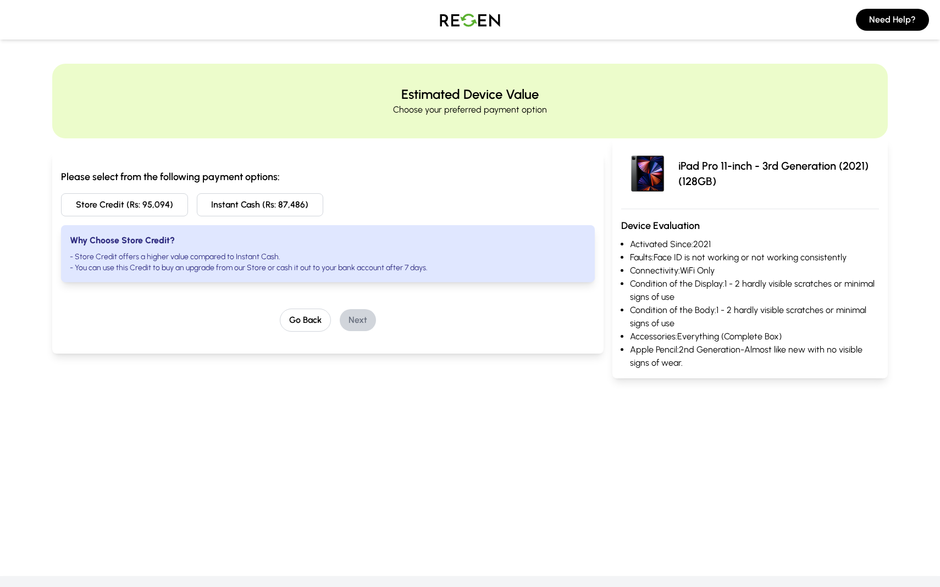
click at [266, 203] on button "Instant Cash (Rs: 87,486)" at bounding box center [260, 204] width 127 height 23
click at [360, 319] on button "Next" at bounding box center [358, 320] width 36 height 22
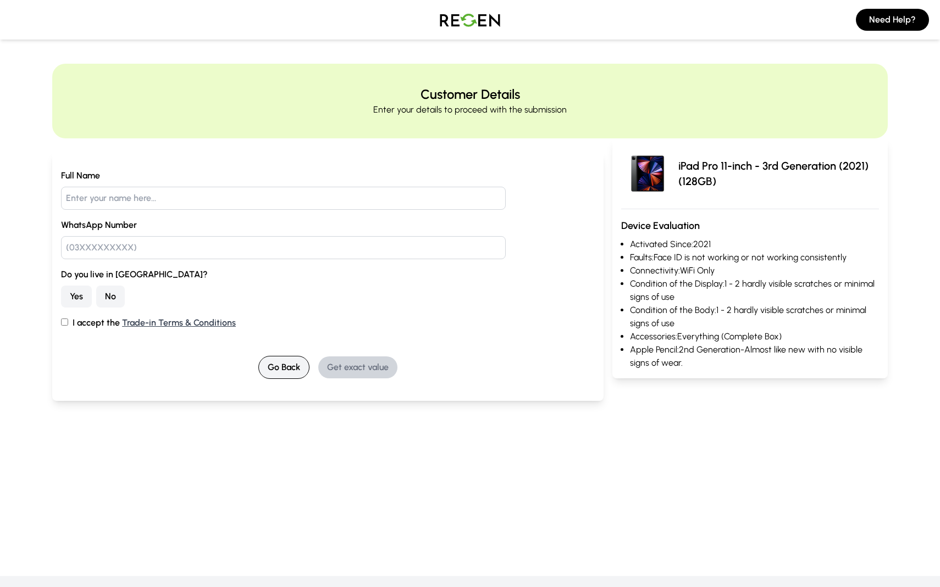
click at [283, 367] on button "Go Back" at bounding box center [283, 367] width 51 height 23
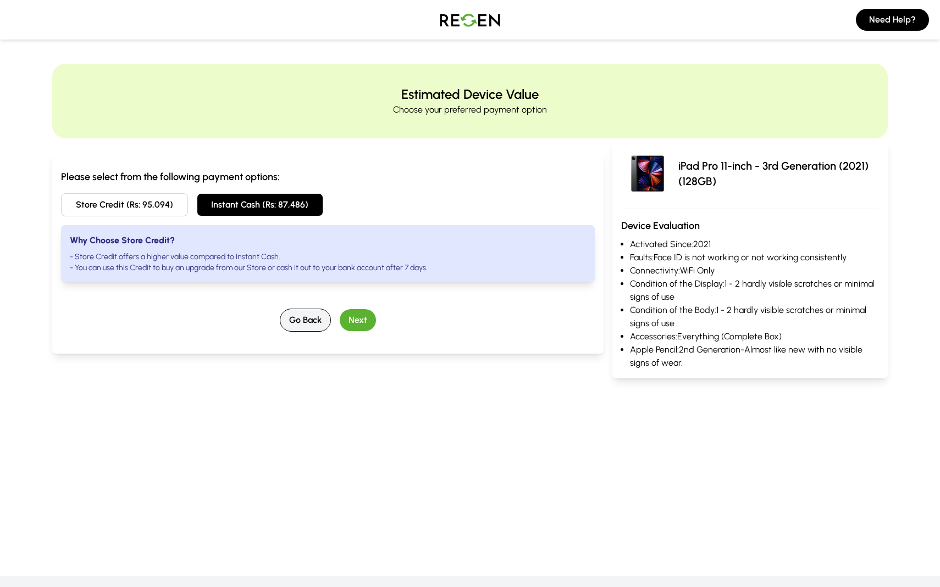
click at [296, 325] on button "Go Back" at bounding box center [305, 320] width 51 height 23
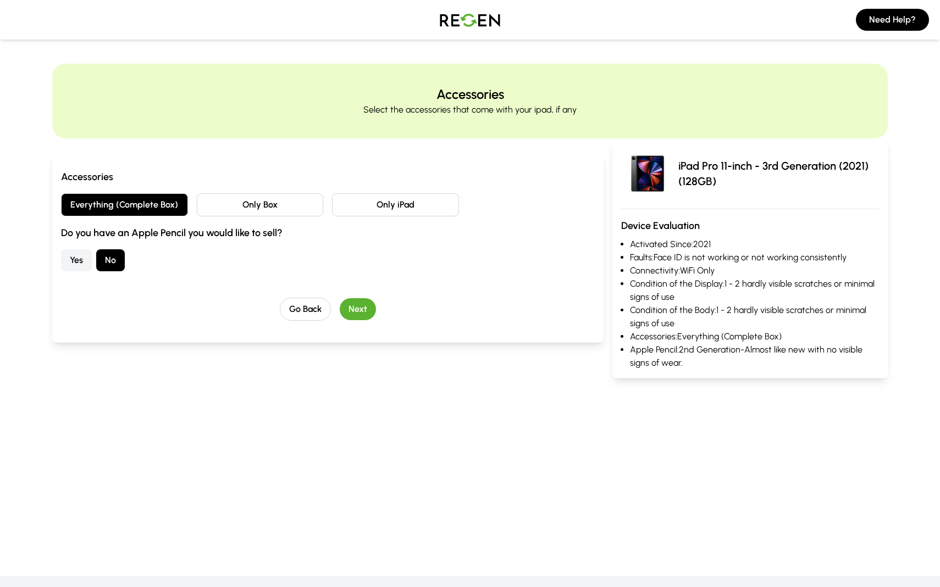
click at [363, 318] on button "Next" at bounding box center [358, 309] width 36 height 22
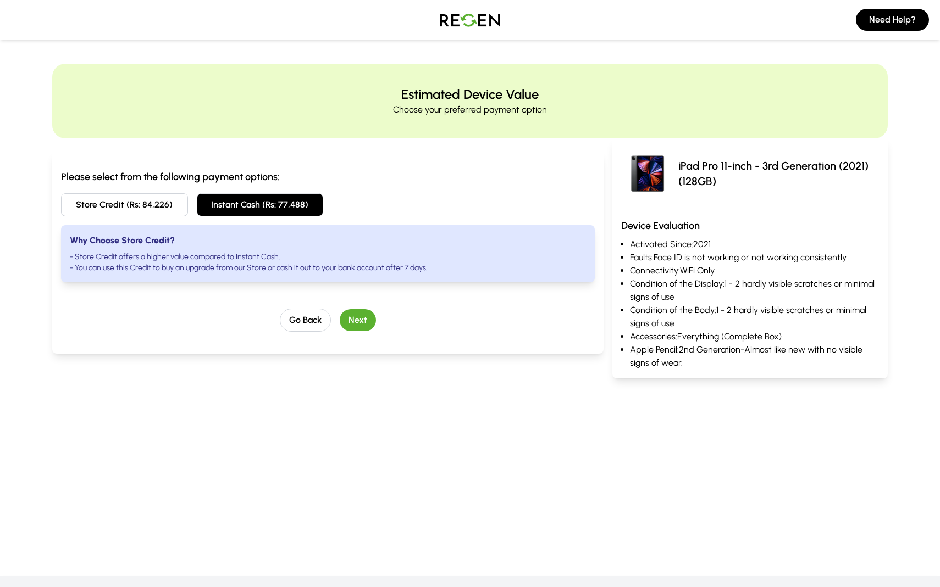
click at [363, 318] on button "Next" at bounding box center [358, 320] width 36 height 22
